Goal: Find specific page/section: Find specific page/section

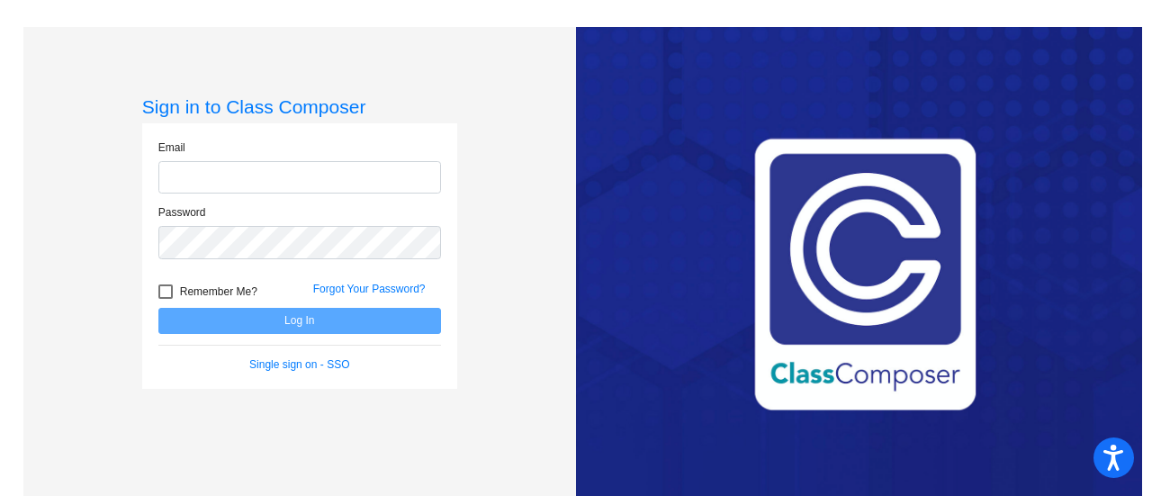
type input "[PERSON_NAME][EMAIL_ADDRESS][DOMAIN_NAME]"
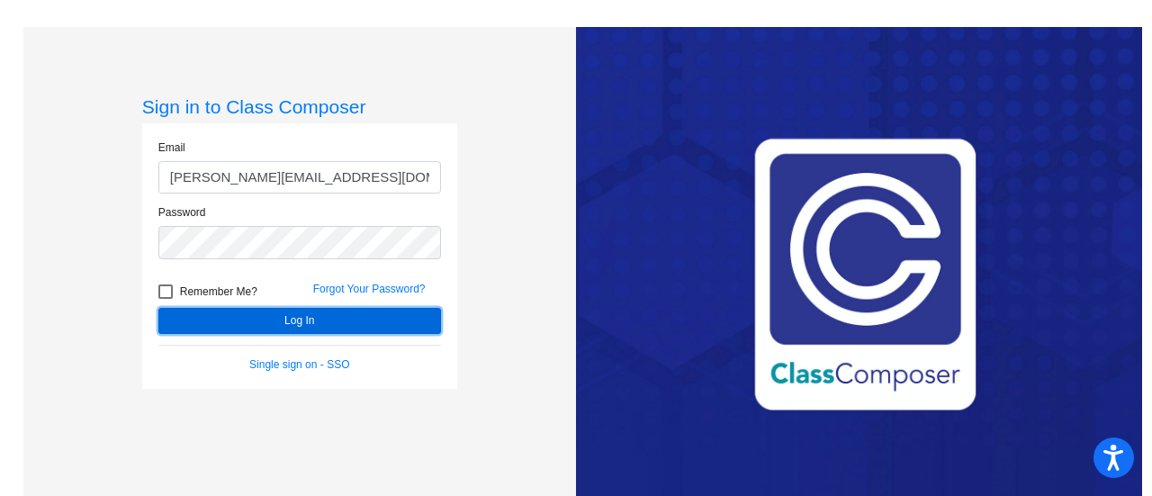
click at [247, 319] on button "Log In" at bounding box center [299, 321] width 283 height 26
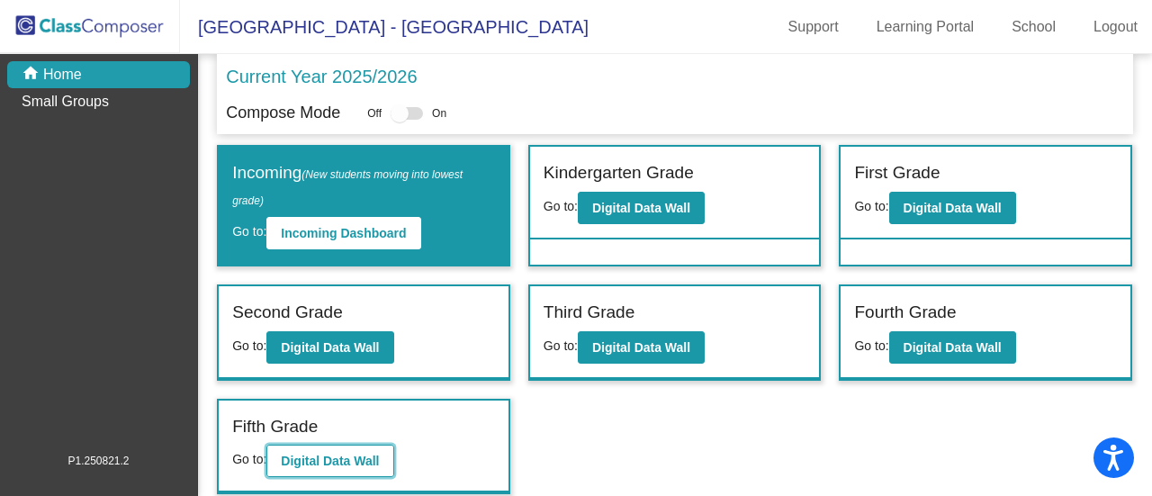
click at [376, 464] on b "Digital Data Wall" at bounding box center [330, 461] width 98 height 14
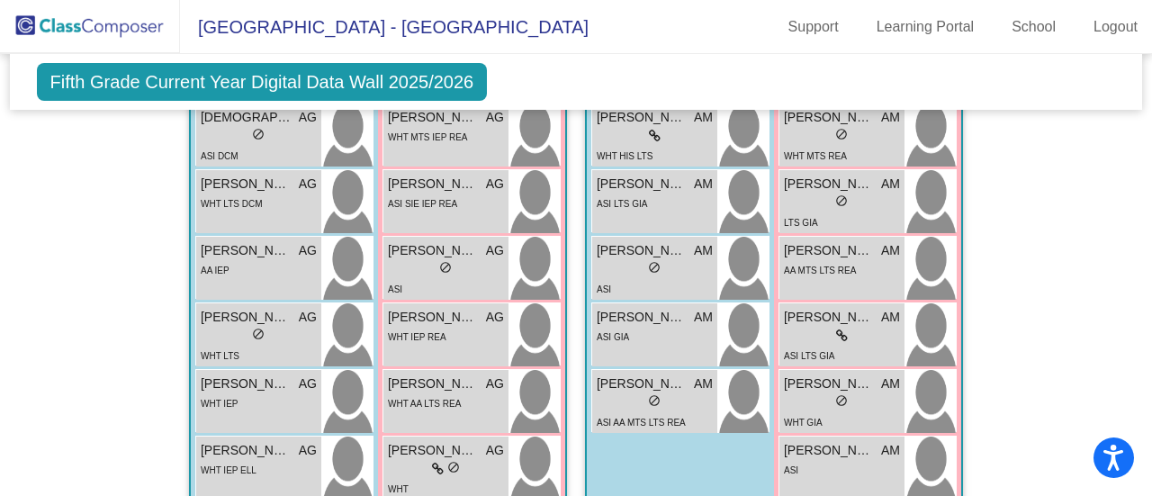
scroll to position [2921, 0]
